Goal: Task Accomplishment & Management: Use online tool/utility

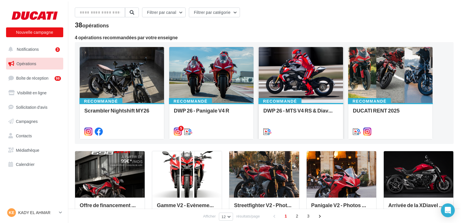
scroll to position [29, 0]
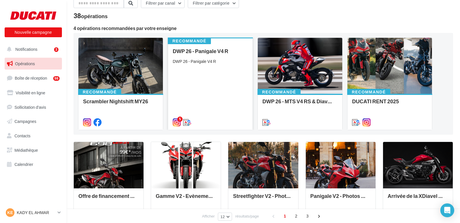
click at [189, 83] on div "DWP 26 - Panigale V4 R DWP 26 - Panigale V4 R" at bounding box center [210, 86] width 75 height 77
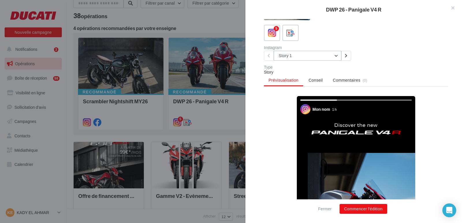
click at [337, 56] on button "Story 1" at bounding box center [308, 56] width 68 height 10
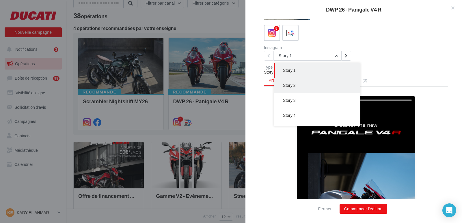
click at [305, 85] on button "Story 2" at bounding box center [317, 85] width 87 height 15
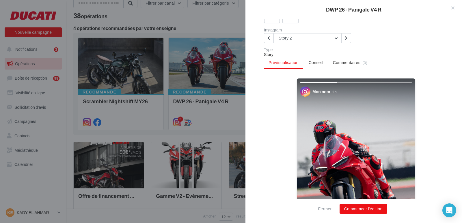
scroll to position [23, 0]
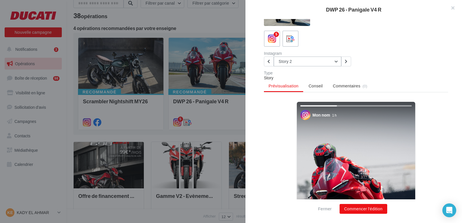
click at [335, 61] on button "Story 2" at bounding box center [308, 62] width 68 height 10
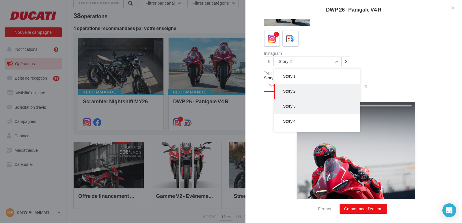
click at [295, 105] on span "Story 3" at bounding box center [289, 106] width 12 height 5
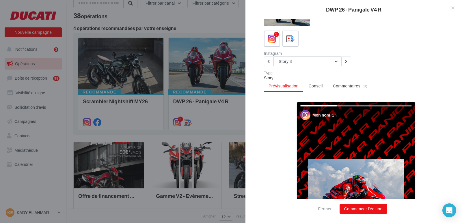
click at [333, 62] on button "Story 3" at bounding box center [308, 62] width 68 height 10
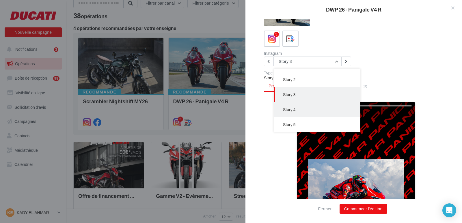
click at [303, 112] on button "Story 4" at bounding box center [317, 109] width 87 height 15
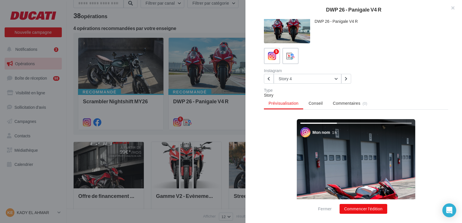
scroll to position [0, 0]
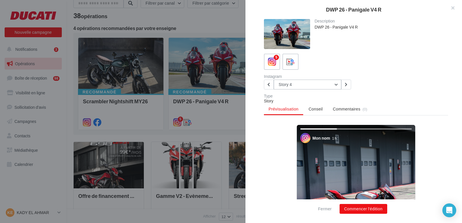
click at [321, 85] on button "Story 4" at bounding box center [308, 85] width 68 height 10
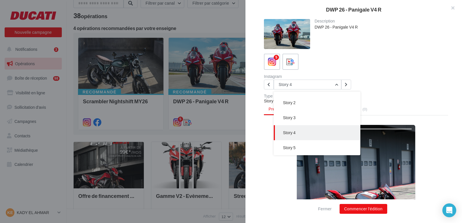
click at [293, 147] on span "Story 5" at bounding box center [289, 147] width 12 height 5
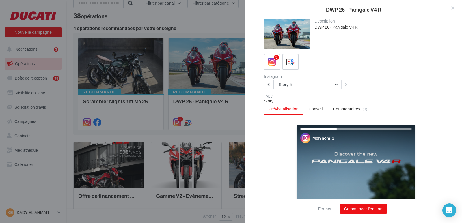
click at [333, 85] on button "Story 5" at bounding box center [308, 85] width 68 height 10
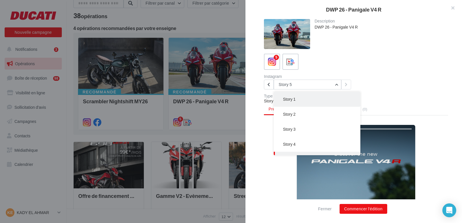
click at [308, 100] on button "Story 1" at bounding box center [317, 99] width 87 height 15
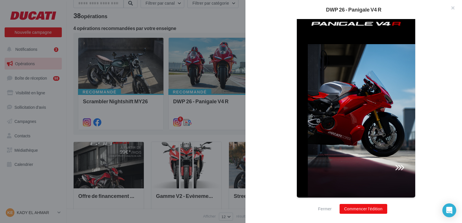
scroll to position [139, 0]
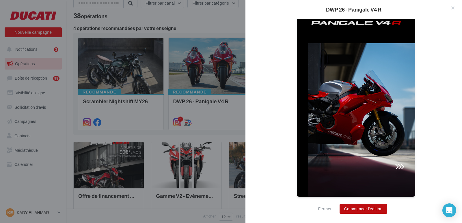
click at [361, 210] on button "Commencer l'édition" at bounding box center [364, 209] width 48 height 10
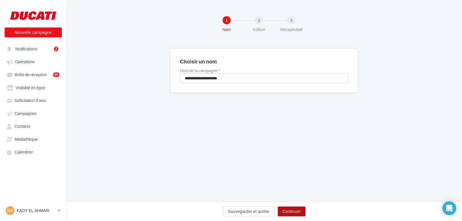
click at [297, 210] on button "Continuer" at bounding box center [292, 211] width 28 height 10
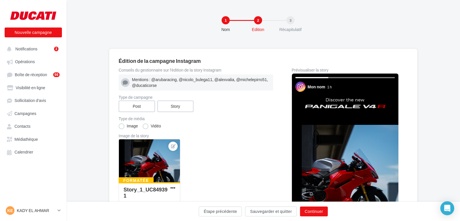
click at [124, 83] on icon at bounding box center [125, 82] width 5 height 5
click at [146, 79] on div "Mentions : @arubaracing, @nicolo_bulega11, @alexvalia, @michelepirro51, @ducati…" at bounding box center [201, 83] width 139 height 12
click at [162, 81] on div "Mentions : @arubaracing, @nicolo_bulega11, @alexvalia, @michelepirro51, @ducati…" at bounding box center [201, 83] width 139 height 12
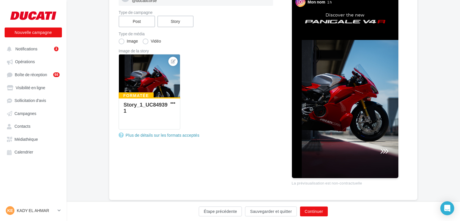
scroll to position [87, 0]
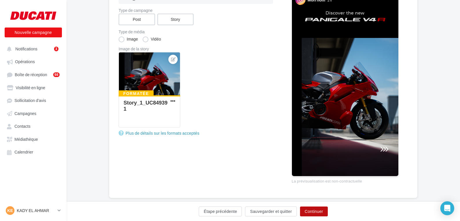
click at [317, 211] on button "Continuer" at bounding box center [314, 211] width 28 height 10
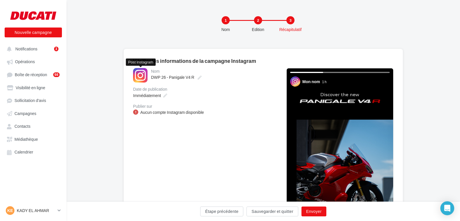
click at [143, 75] on div at bounding box center [140, 75] width 14 height 14
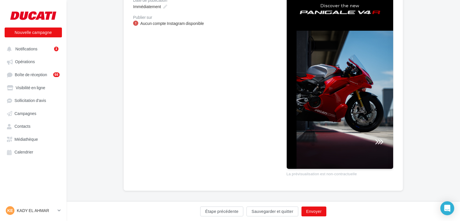
scroll to position [93, 0]
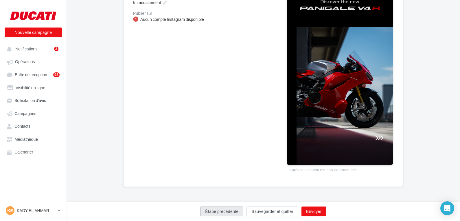
click at [231, 211] on button "Étape précédente" at bounding box center [221, 211] width 43 height 10
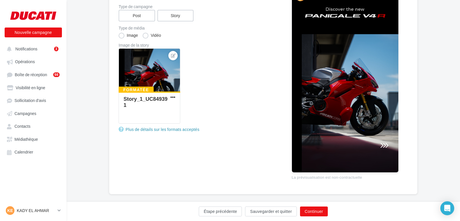
scroll to position [98, 0]
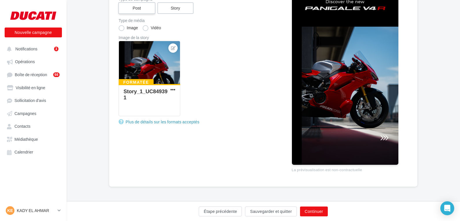
click at [141, 8] on label "Post" at bounding box center [136, 8] width 37 height 12
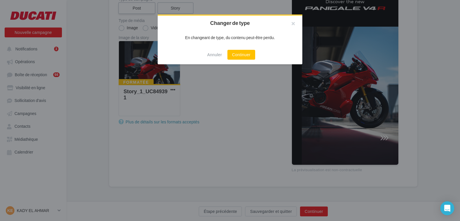
scroll to position [95, 0]
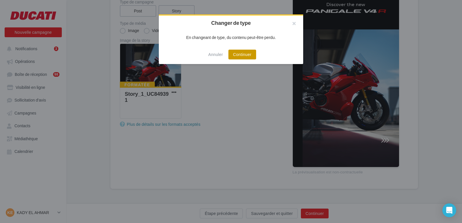
click at [247, 56] on button "Continuer" at bounding box center [243, 55] width 28 height 10
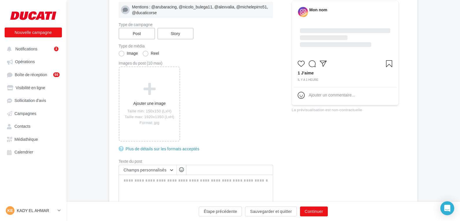
scroll to position [47, 0]
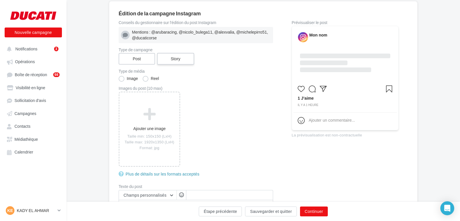
click at [178, 59] on label "Story" at bounding box center [175, 59] width 37 height 12
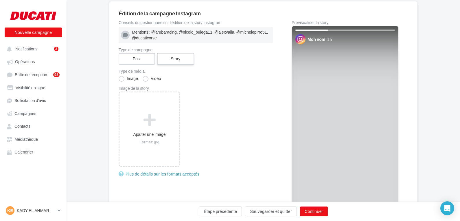
click at [173, 60] on label "Story" at bounding box center [175, 59] width 37 height 12
click at [228, 210] on button "Étape précédente" at bounding box center [220, 211] width 43 height 10
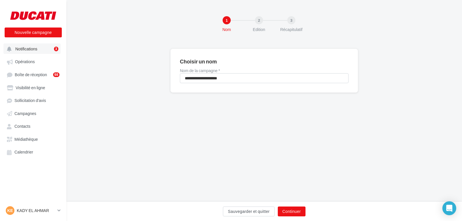
click at [29, 47] on span "Notifications" at bounding box center [26, 48] width 22 height 5
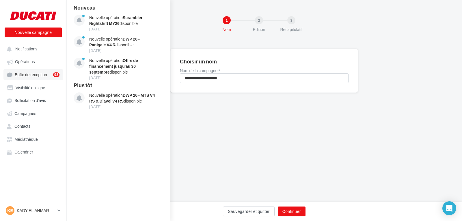
click at [21, 73] on span "Boîte de réception" at bounding box center [31, 74] width 32 height 5
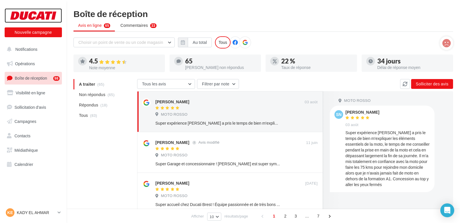
click at [45, 17] on div at bounding box center [33, 15] width 46 height 14
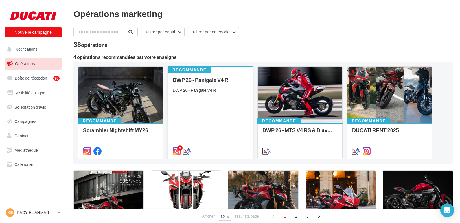
click at [212, 108] on div "DWP 26 - Panigale V4 R DWP 26 - Panigale V4 R" at bounding box center [210, 115] width 75 height 77
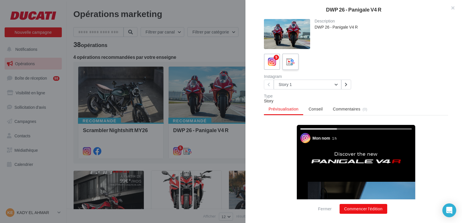
click at [295, 61] on div at bounding box center [291, 62] width 11 height 11
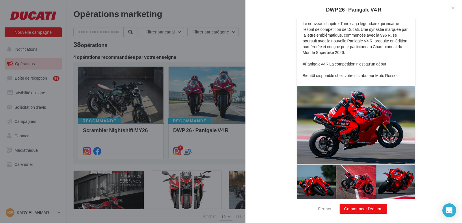
scroll to position [136, 0]
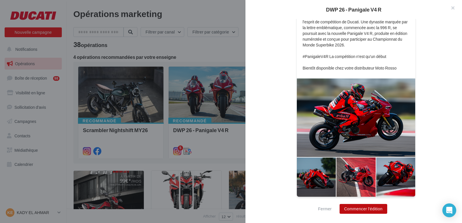
click at [372, 211] on button "Commencer l'édition" at bounding box center [364, 209] width 48 height 10
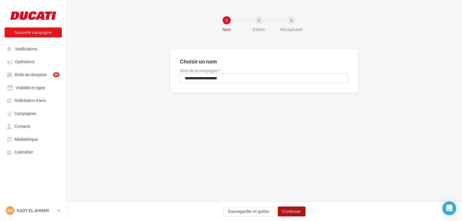
click at [297, 212] on button "Continuer" at bounding box center [292, 211] width 28 height 10
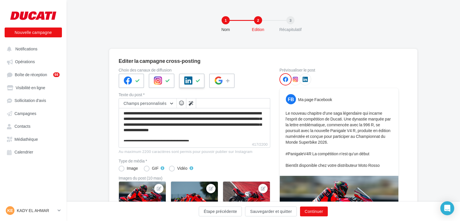
click at [197, 81] on icon at bounding box center [198, 81] width 5 height 4
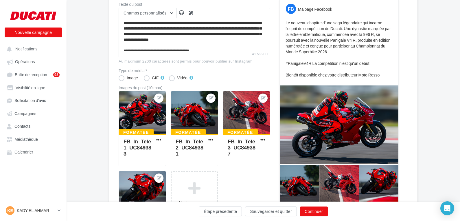
scroll to position [116, 0]
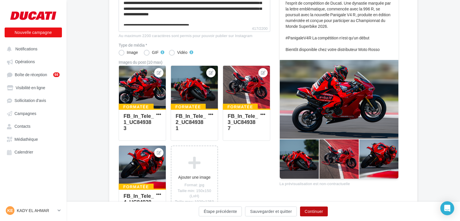
click at [316, 210] on button "Continuer" at bounding box center [314, 211] width 28 height 10
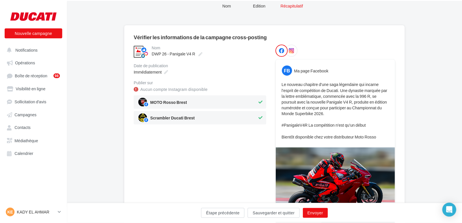
scroll to position [4, 0]
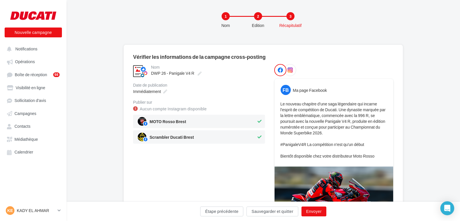
click at [260, 136] on icon at bounding box center [259, 137] width 4 height 4
click at [309, 210] on button "Envoyer" at bounding box center [313, 211] width 25 height 10
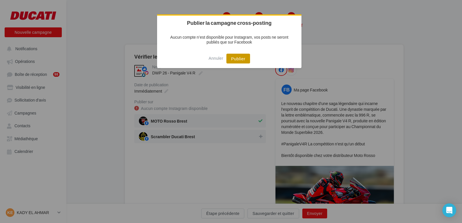
click at [238, 56] on button "Publier" at bounding box center [238, 59] width 23 height 10
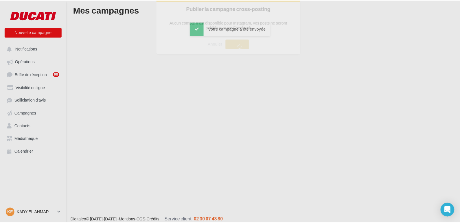
scroll to position [9, 0]
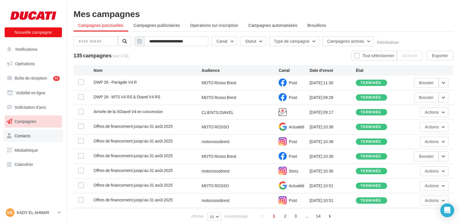
click at [29, 136] on span "Contacts" at bounding box center [22, 136] width 16 height 5
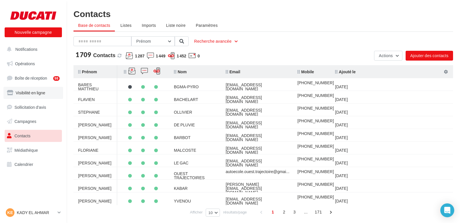
click at [24, 92] on span "Visibilité en ligne" at bounding box center [30, 92] width 29 height 5
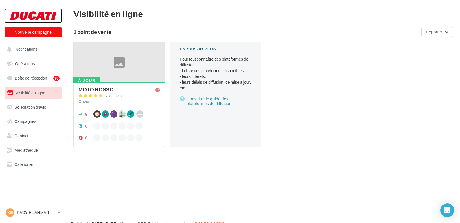
click at [30, 14] on div at bounding box center [33, 15] width 46 height 14
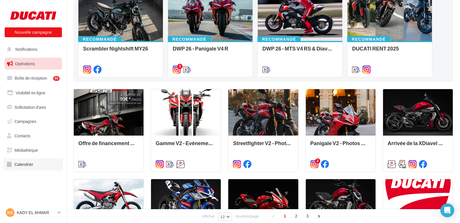
scroll to position [87, 0]
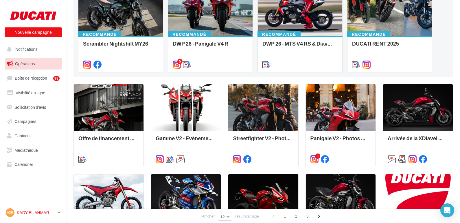
click at [23, 210] on div "KE KADY EL AHMAR contact@motorosso.fr" at bounding box center [30, 213] width 49 height 9
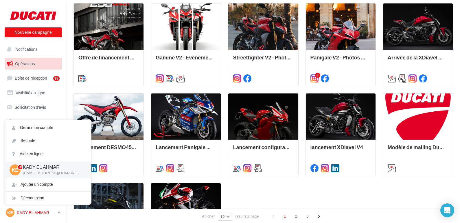
scroll to position [173, 0]
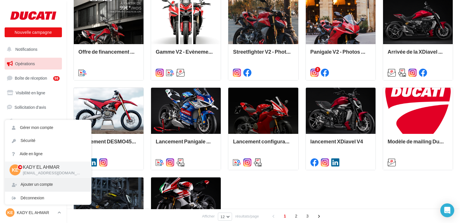
click at [36, 184] on div "Ajouter un compte" at bounding box center [48, 184] width 86 height 13
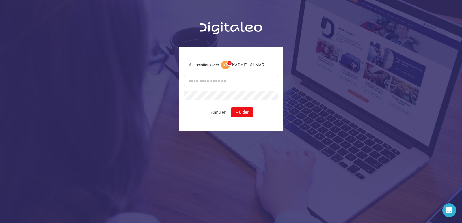
click at [213, 114] on button "Annuler" at bounding box center [218, 112] width 19 height 7
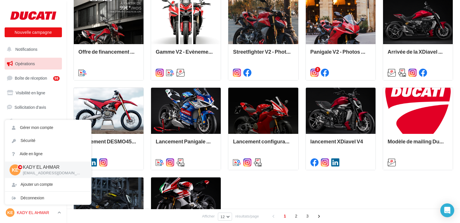
click at [41, 212] on p "KADY EL AHMAR" at bounding box center [36, 213] width 38 height 6
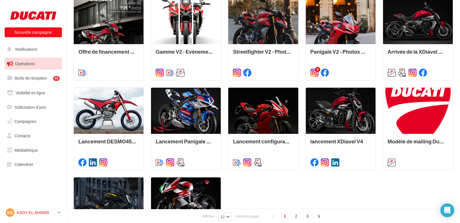
click at [41, 212] on p "KADY EL AHMAR" at bounding box center [36, 213] width 38 height 6
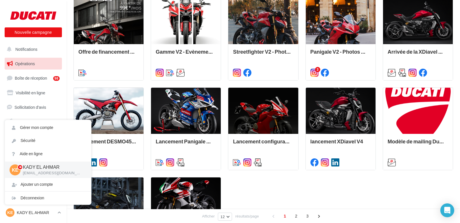
click at [37, 172] on p "[EMAIL_ADDRESS][DOMAIN_NAME]" at bounding box center [52, 173] width 59 height 5
click at [45, 127] on link "Gérer mon compte" at bounding box center [48, 127] width 86 height 13
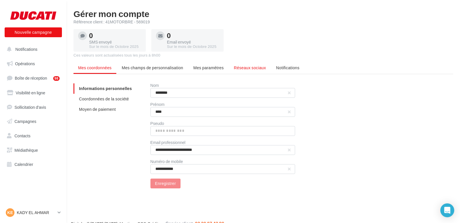
click at [249, 69] on span "Réseaux sociaux" at bounding box center [250, 67] width 32 height 5
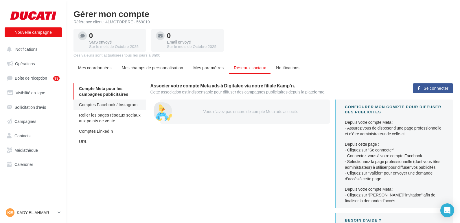
click at [99, 106] on span "Comptes Facebook / Instagram" at bounding box center [108, 104] width 58 height 5
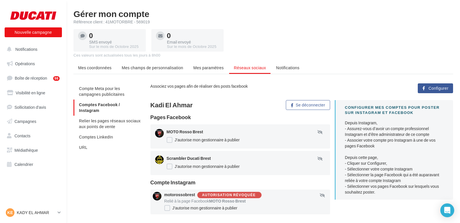
click at [230, 195] on div "Autorisation révoquée" at bounding box center [228, 196] width 53 height 4
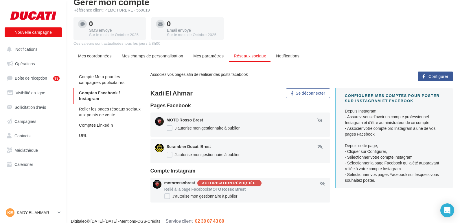
scroll to position [18, 0]
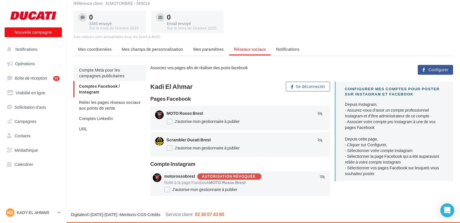
click at [102, 77] on span "Compte Meta pour les campagnes publicitaires" at bounding box center [101, 73] width 45 height 11
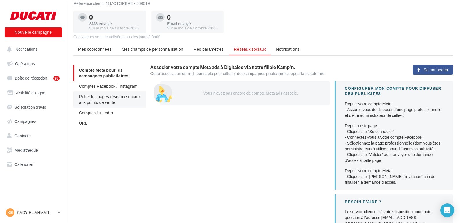
click at [105, 100] on span "Relier les pages réseaux sociaux aux points de vente" at bounding box center [110, 99] width 62 height 11
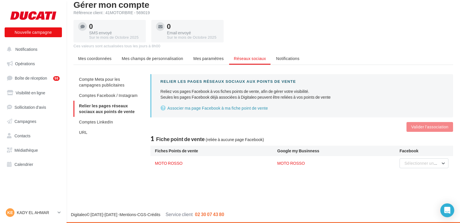
scroll to position [9, 0]
click at [92, 122] on span "Comptes LinkedIn" at bounding box center [96, 122] width 34 height 5
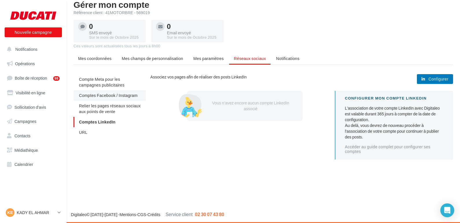
click at [94, 98] on li "Comptes Facebook / Instagram" at bounding box center [109, 95] width 72 height 10
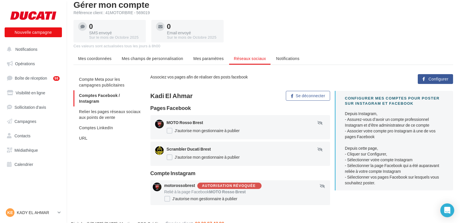
scroll to position [18, 0]
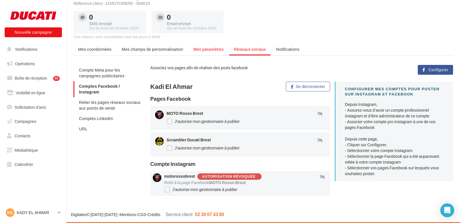
click at [203, 51] on span "Mes paramètres" at bounding box center [208, 49] width 30 height 5
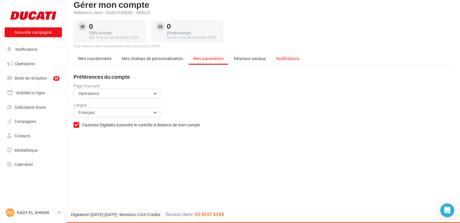
click at [276, 57] on span "Notifications" at bounding box center [287, 58] width 23 height 5
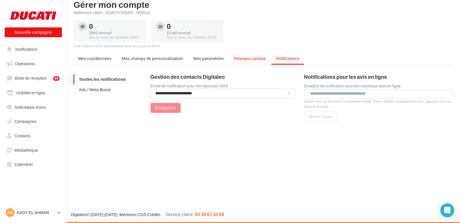
click at [251, 60] on span "Réseaux sociaux" at bounding box center [250, 58] width 32 height 5
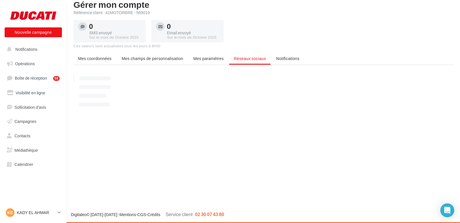
scroll to position [18, 0]
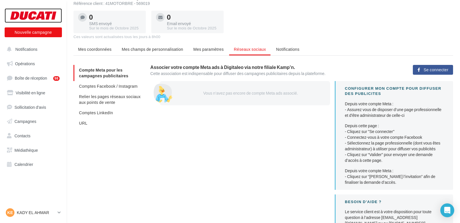
click at [35, 17] on div at bounding box center [33, 15] width 46 height 14
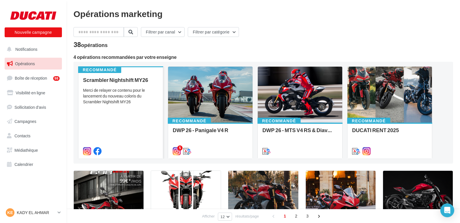
click at [115, 94] on div "Merci de relayer ce contenu pour le lancement du nouveau coloris du Scrambler N…" at bounding box center [120, 96] width 75 height 17
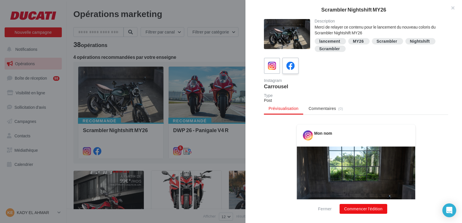
click at [288, 64] on icon at bounding box center [291, 66] width 8 height 8
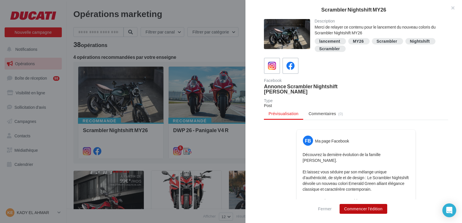
click at [361, 209] on button "Commencer l'édition" at bounding box center [364, 209] width 48 height 10
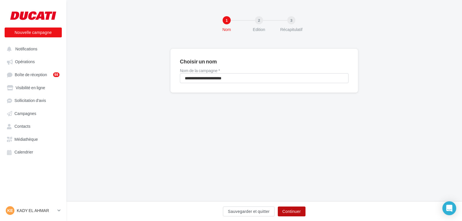
click at [297, 211] on button "Continuer" at bounding box center [292, 211] width 28 height 10
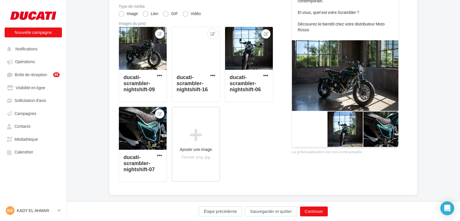
scroll to position [147, 0]
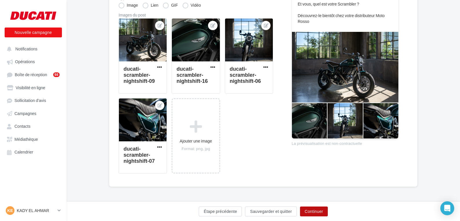
click at [317, 211] on button "Continuer" at bounding box center [314, 211] width 28 height 10
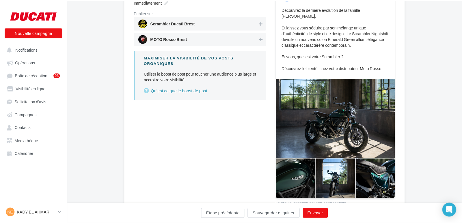
scroll to position [57, 0]
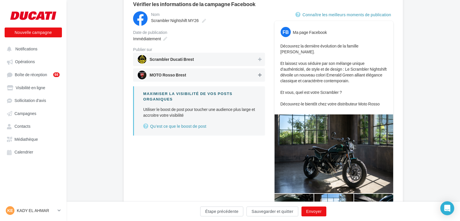
click at [260, 75] on icon at bounding box center [259, 75] width 3 height 4
click at [260, 75] on icon at bounding box center [259, 75] width 4 height 4
click at [259, 58] on icon at bounding box center [259, 59] width 3 height 4
click at [313, 208] on button "Envoyer" at bounding box center [313, 211] width 25 height 10
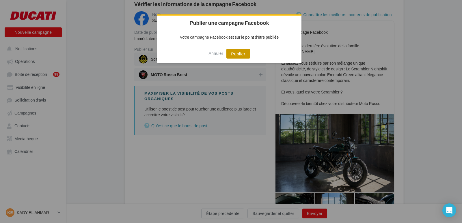
click at [240, 53] on button "Publier" at bounding box center [238, 54] width 23 height 10
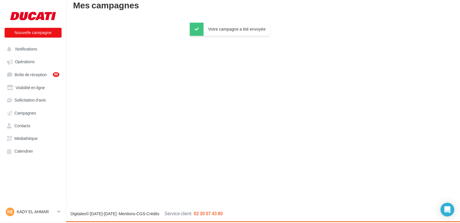
scroll to position [9, 0]
